Goal: Information Seeking & Learning: Learn about a topic

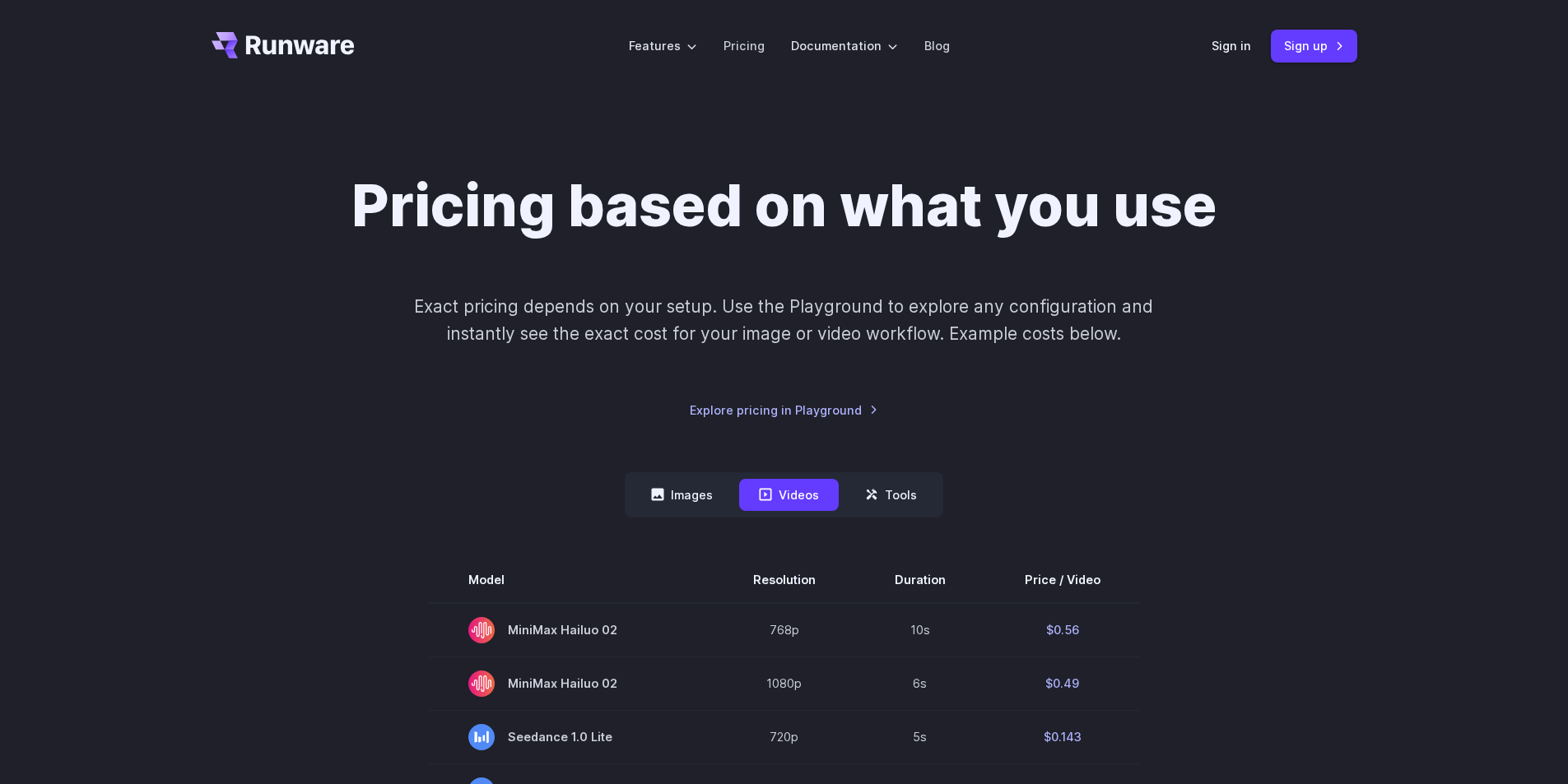
click at [284, 47] on icon "Go to /" at bounding box center [283, 45] width 143 height 27
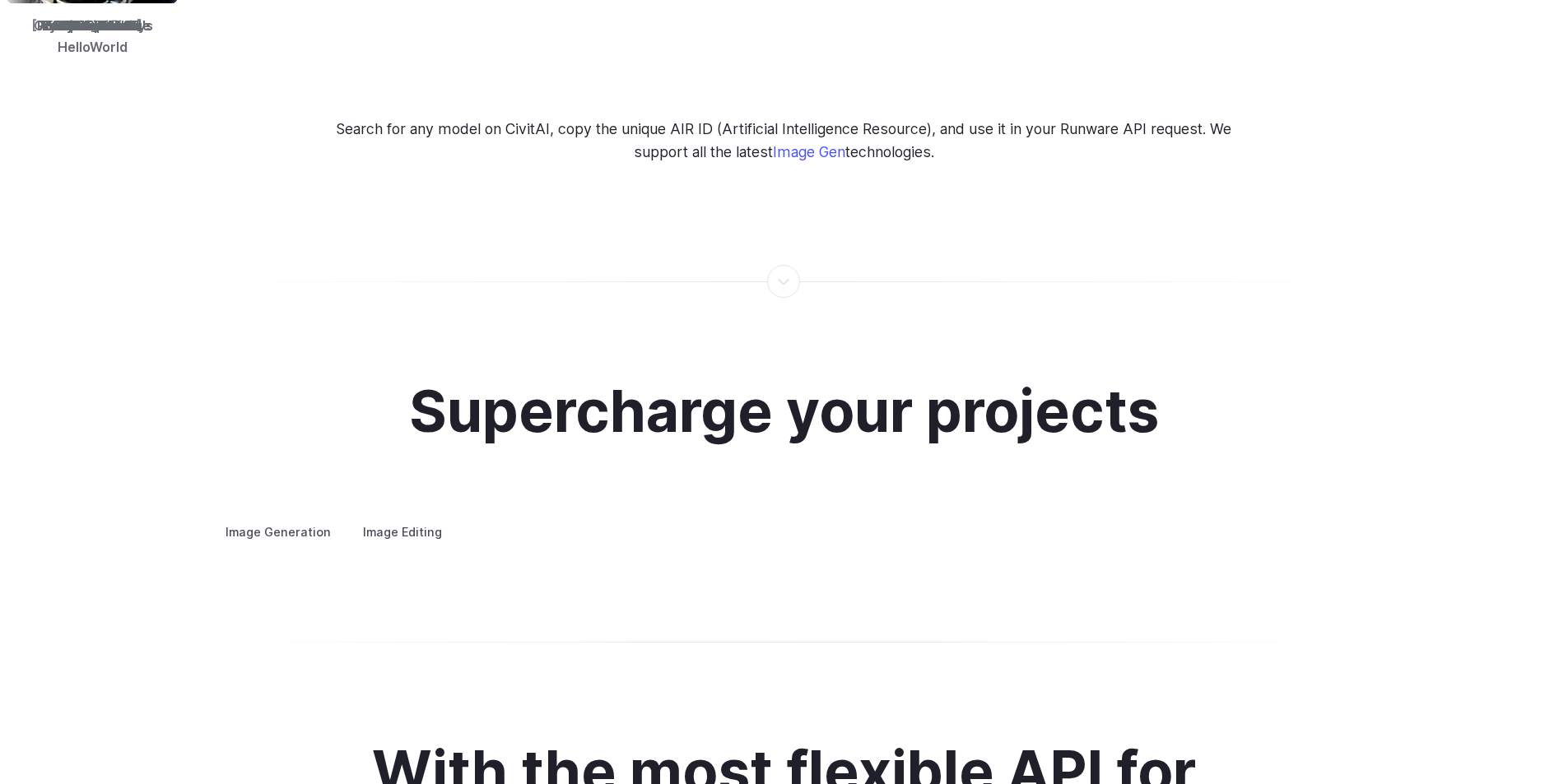
scroll to position [3080, 0]
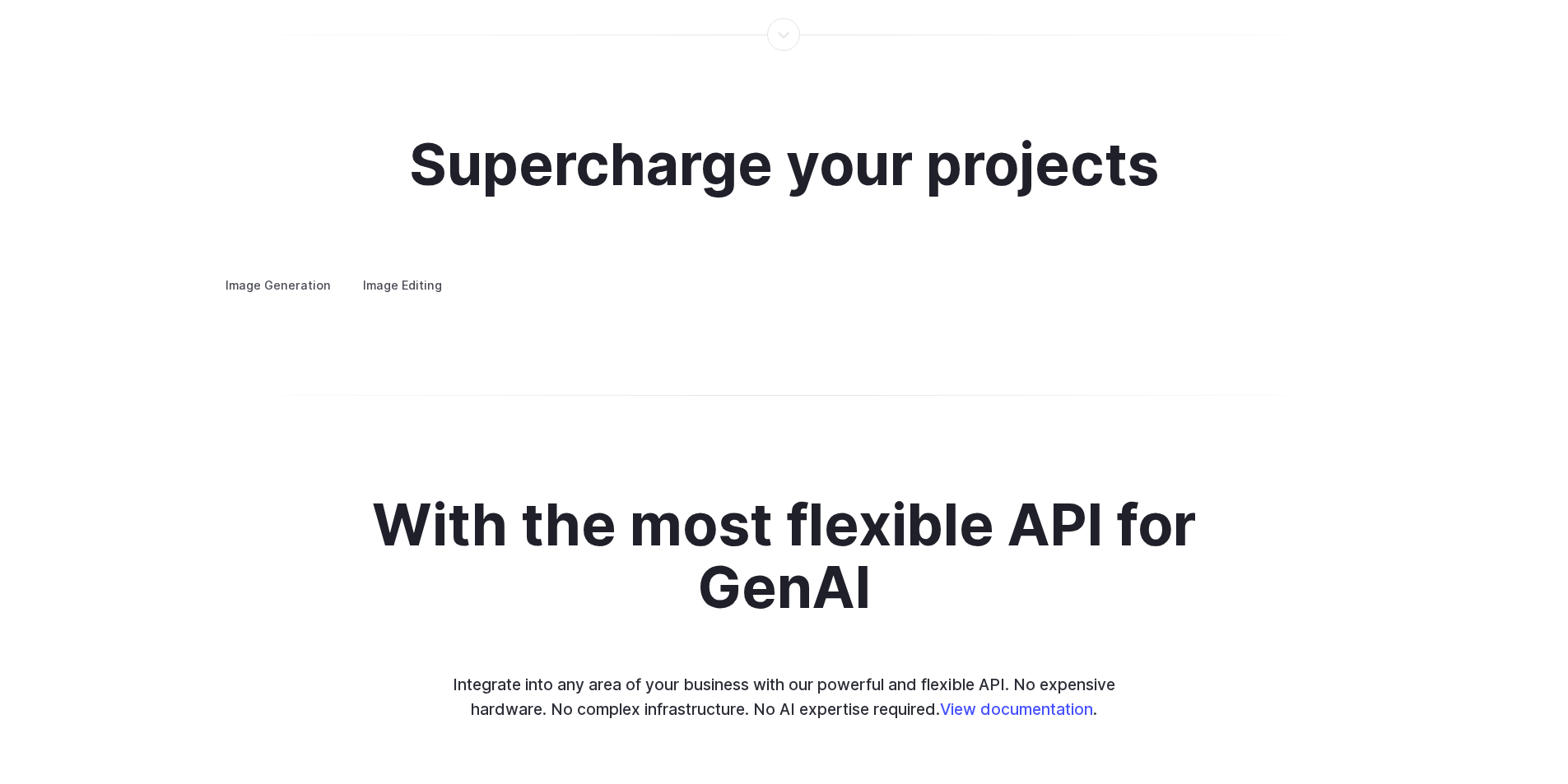
drag, startPoint x: 1122, startPoint y: 446, endPoint x: 880, endPoint y: 423, distance: 243.1
click at [887, 296] on div "Image Generation Image Editing Custom avatars Create avatars in any style you d…" at bounding box center [784, 285] width 1146 height 21
click at [0, 0] on img at bounding box center [0, 0] width 0 height 0
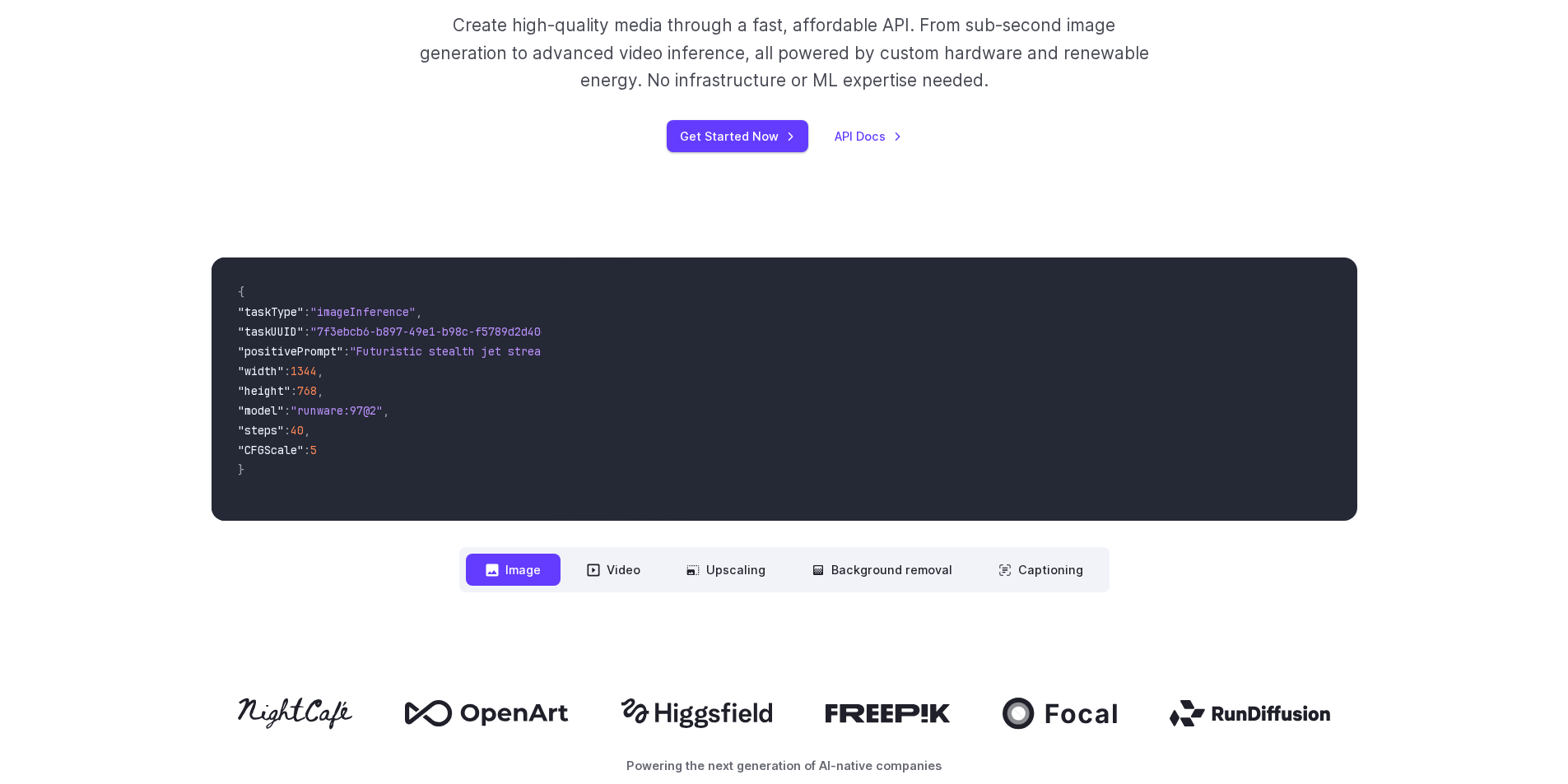
scroll to position [411, 0]
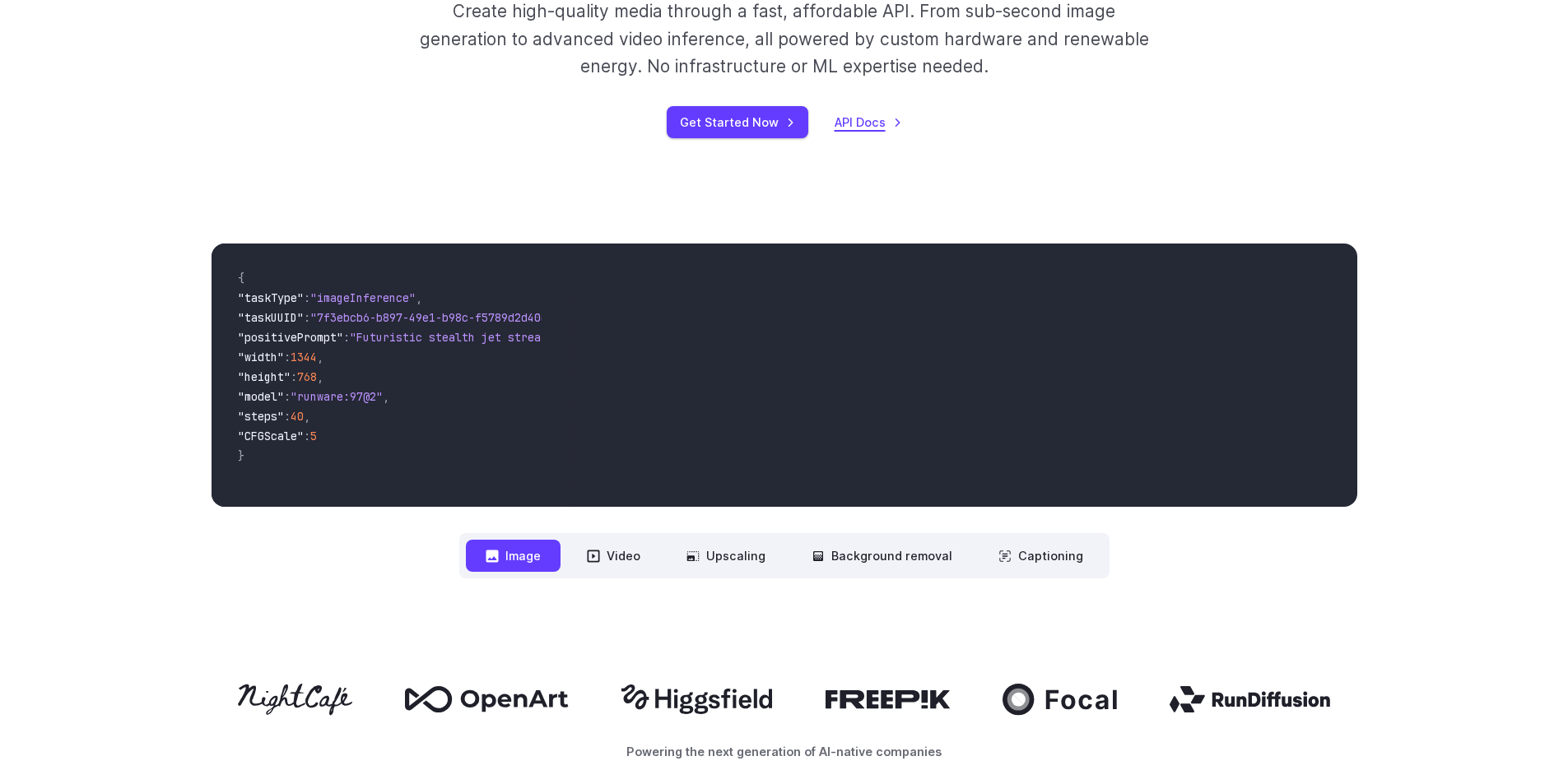
click at [875, 122] on link "API Docs" at bounding box center [868, 122] width 67 height 19
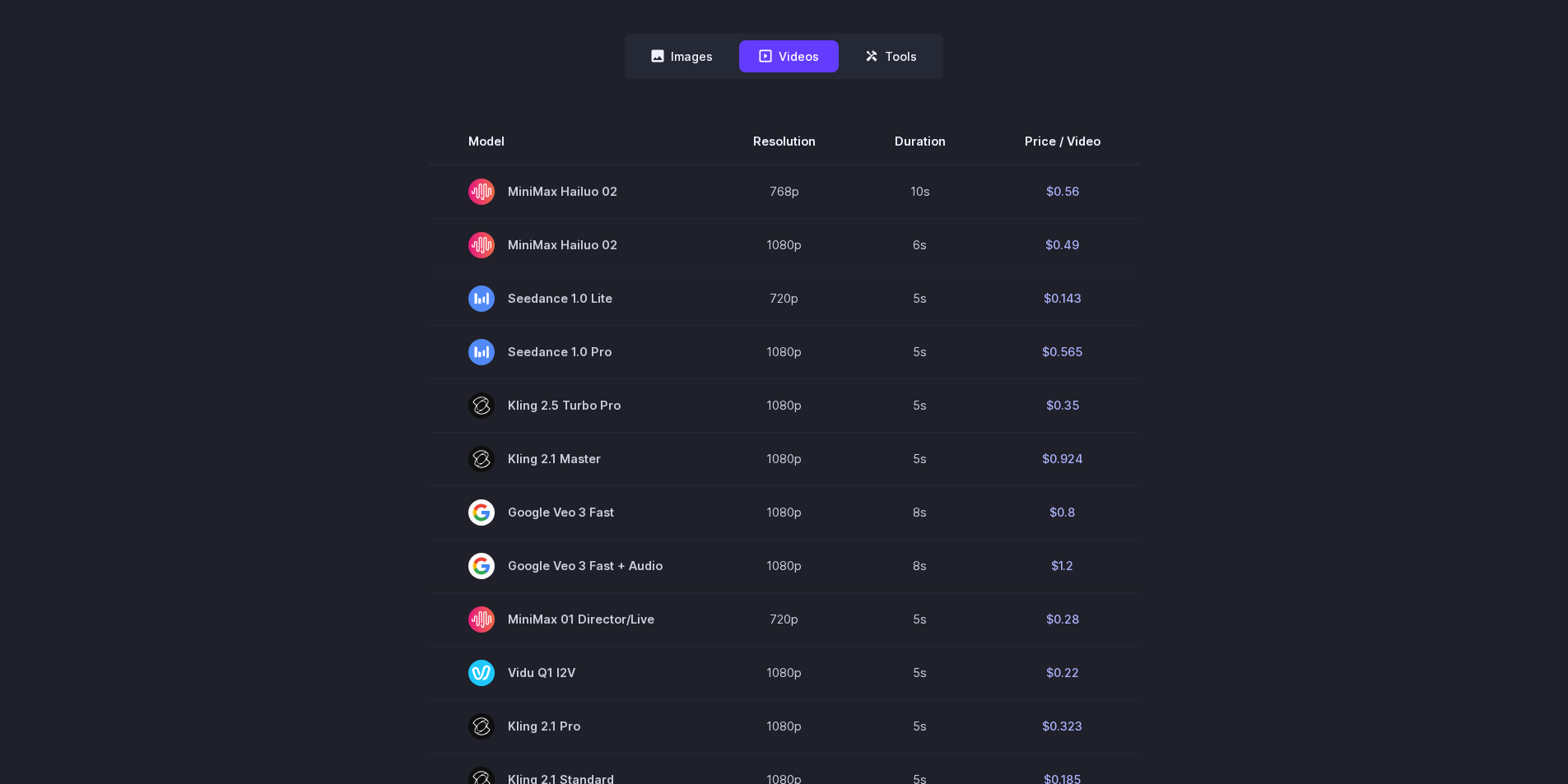
scroll to position [329, 0]
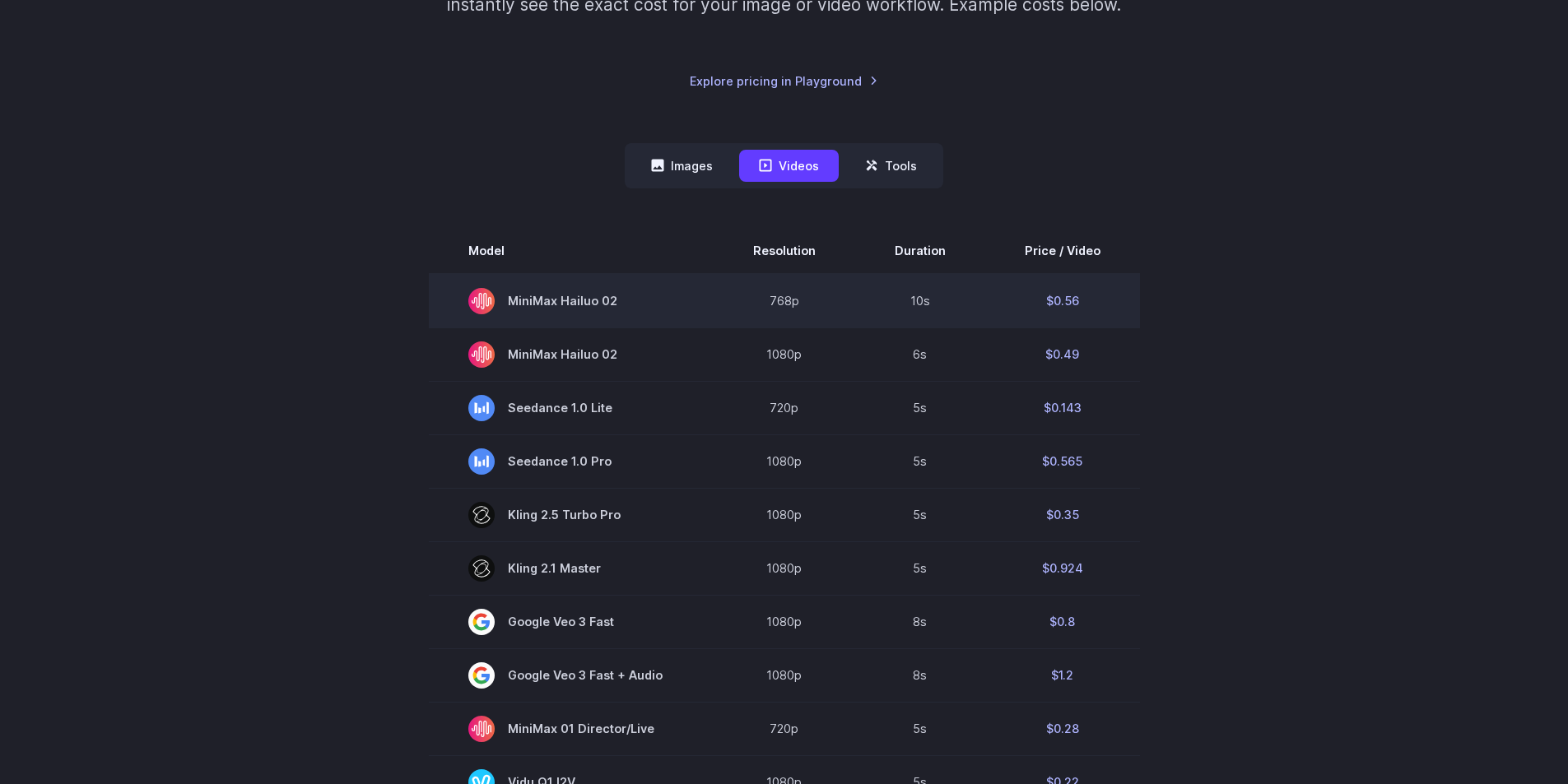
click at [581, 298] on span "MiniMax Hailuo 02" at bounding box center [571, 301] width 206 height 27
click at [503, 300] on span "MiniMax Hailuo 02" at bounding box center [571, 301] width 206 height 27
click at [674, 317] on td "MiniMax Hailuo 02" at bounding box center [571, 301] width 285 height 54
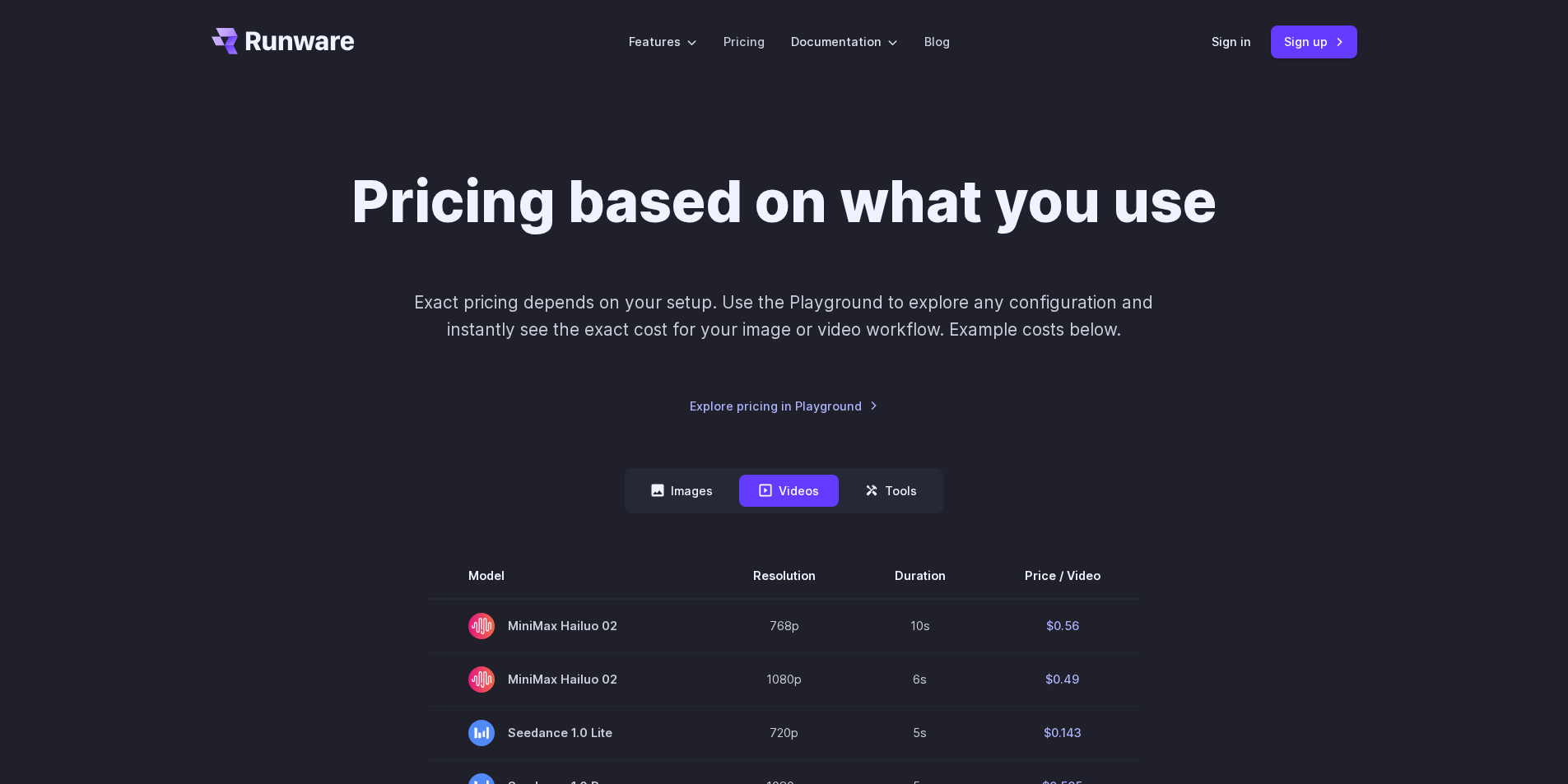
scroll to position [0, 0]
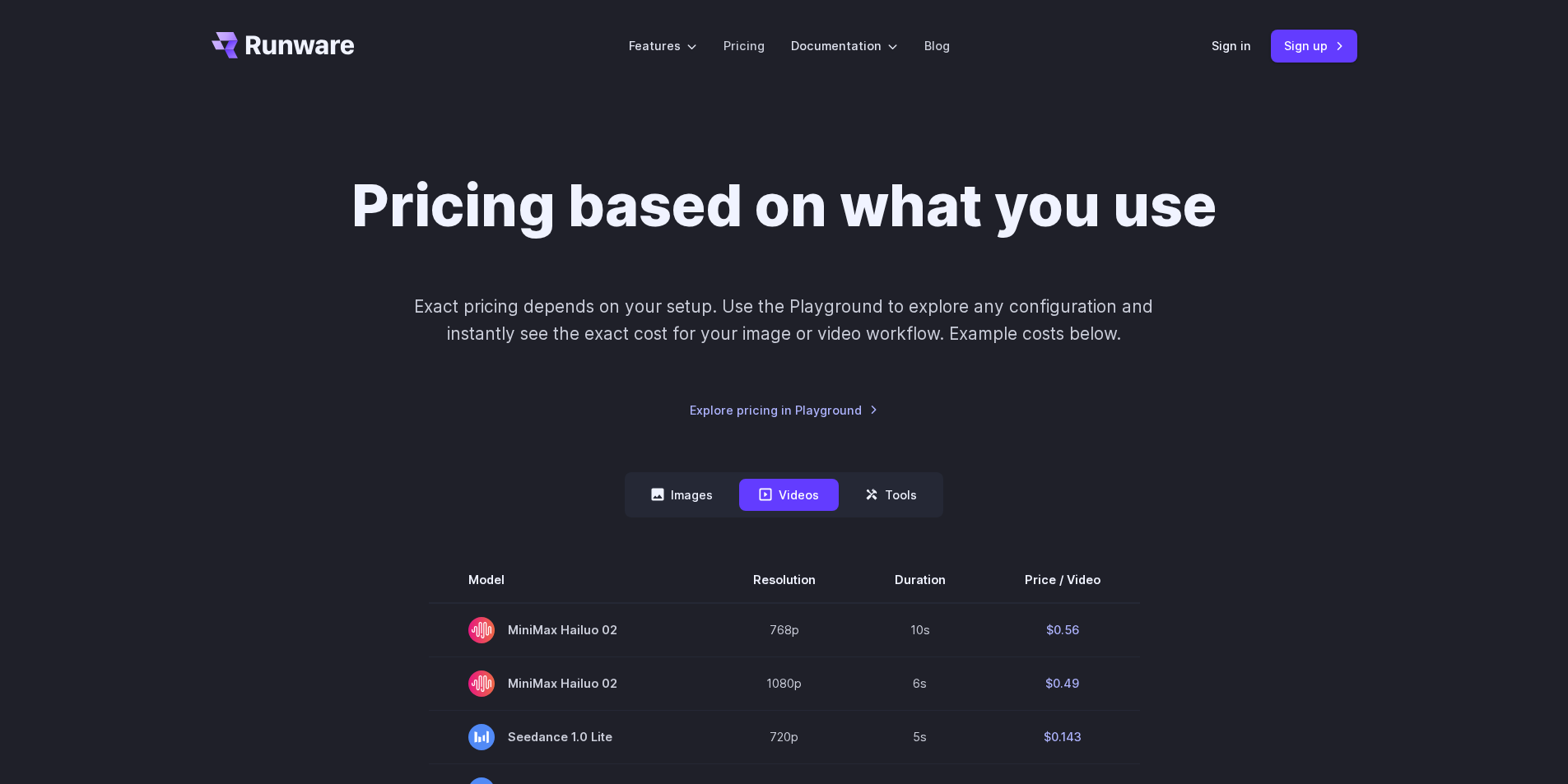
click at [312, 41] on icon "Go to /" at bounding box center [300, 44] width 109 height 19
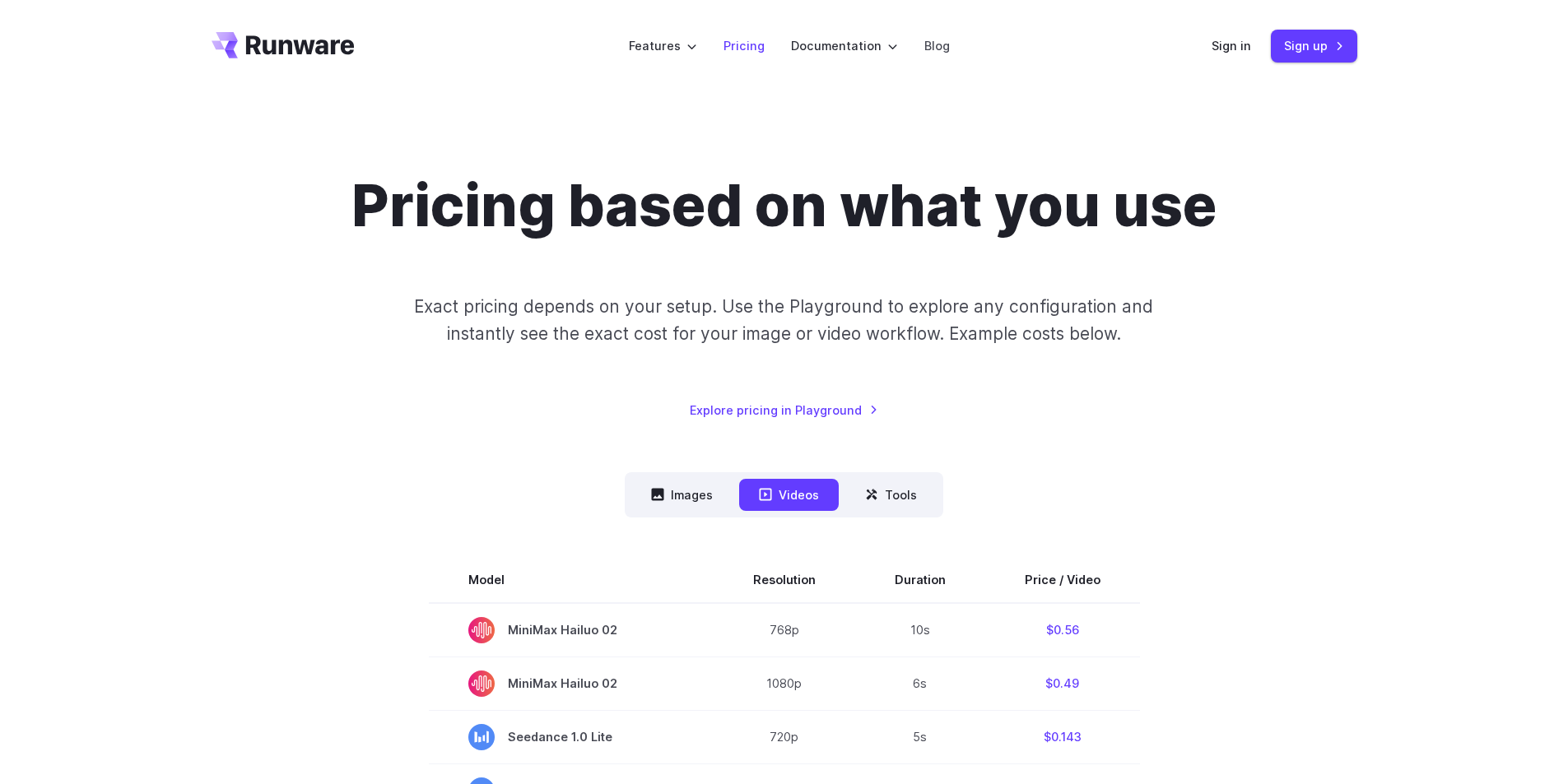
click at [737, 48] on link "Pricing" at bounding box center [744, 45] width 42 height 19
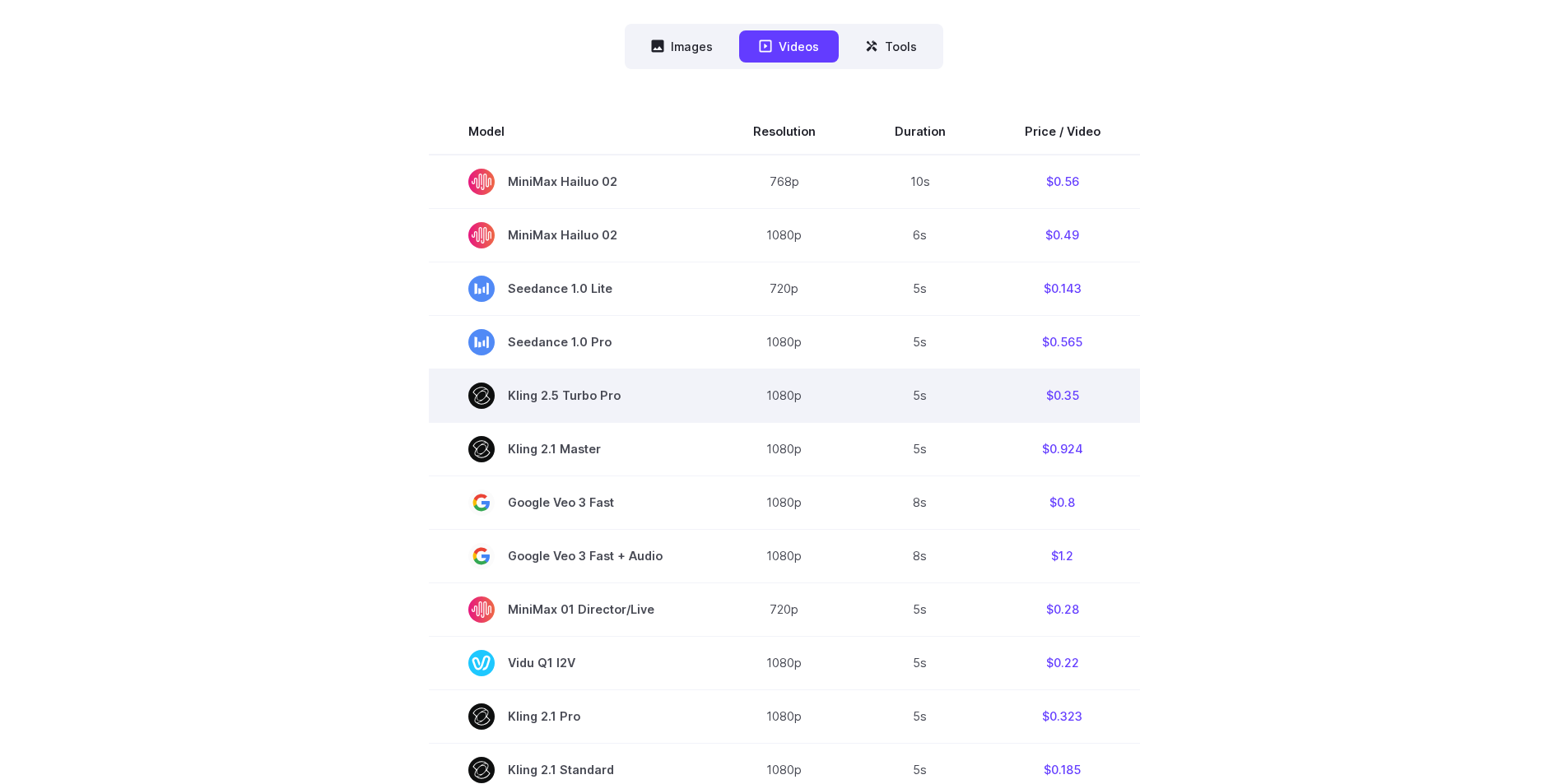
scroll to position [494, 0]
